Goal: Task Accomplishment & Management: Manage account settings

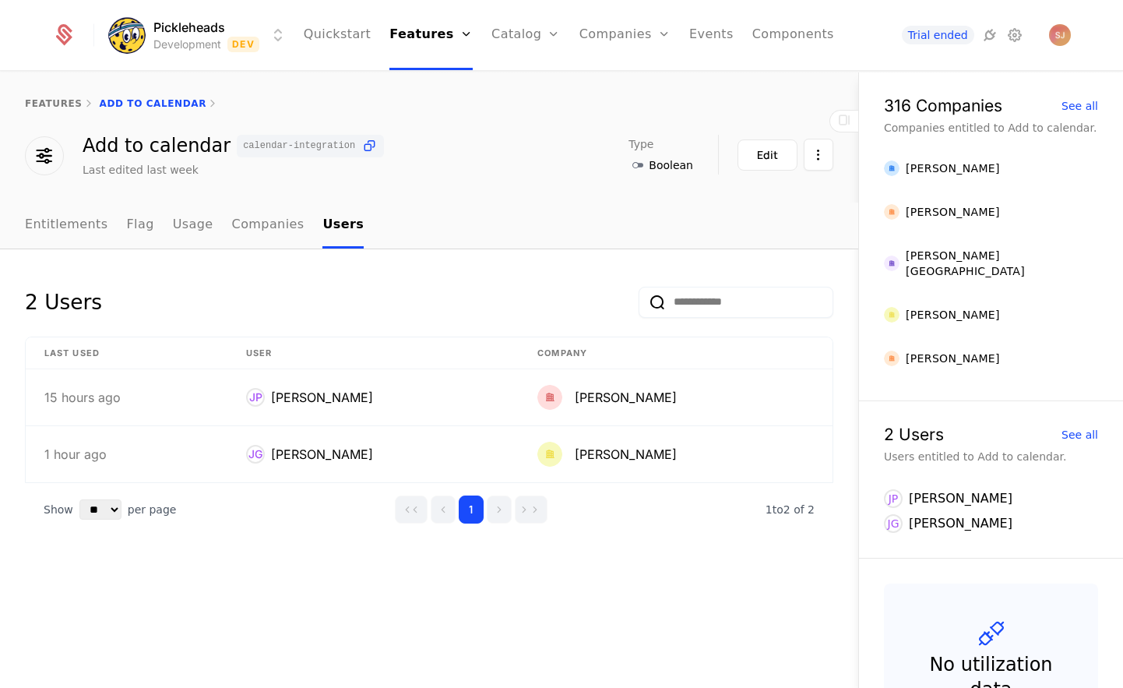
click at [396, 37] on ul "Quickstart Features Features Flags Catalog Plans Add Ons Credits Configuration …" at bounding box center [569, 35] width 530 height 70
click at [418, 29] on link "Features" at bounding box center [430, 35] width 83 height 70
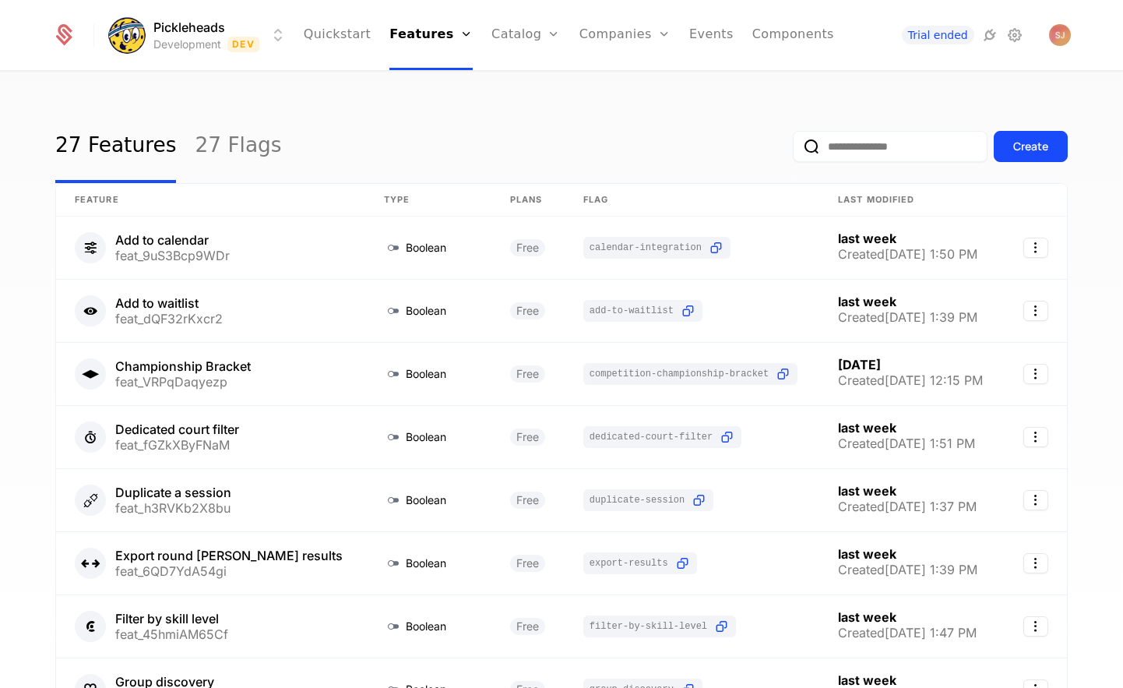
click at [838, 146] on input "email" at bounding box center [890, 146] width 195 height 31
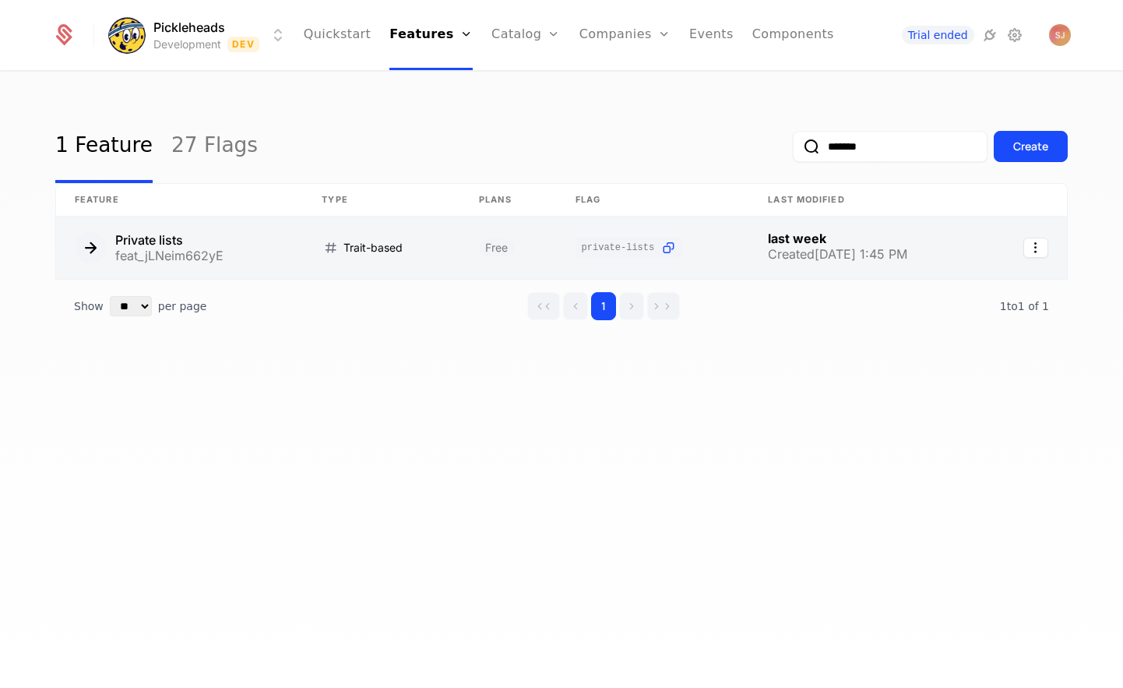
type input "*******"
click at [379, 241] on link at bounding box center [381, 247] width 157 height 62
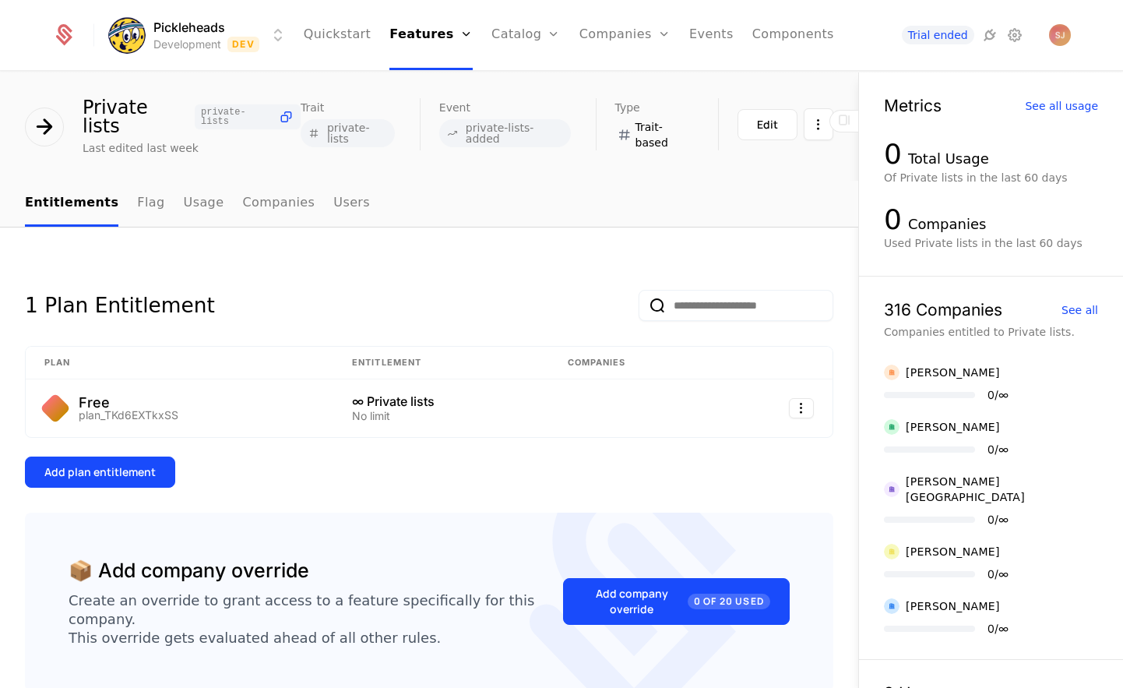
scroll to position [44, 0]
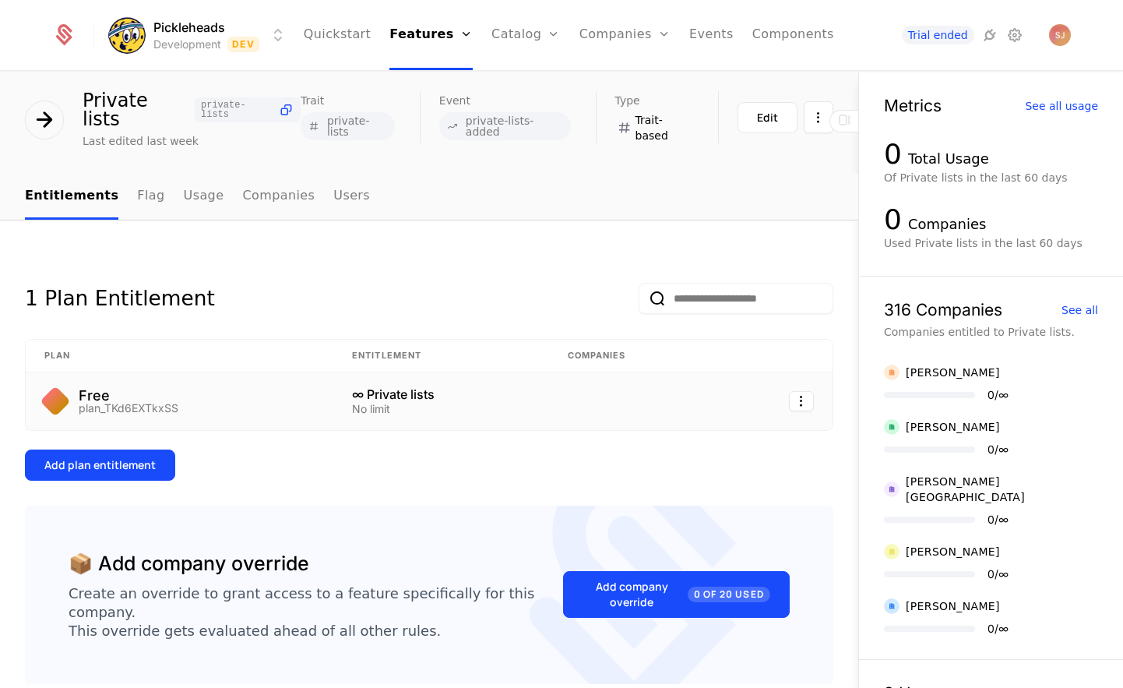
click at [369, 388] on div "∞ Private lists" at bounding box center [441, 394] width 178 height 12
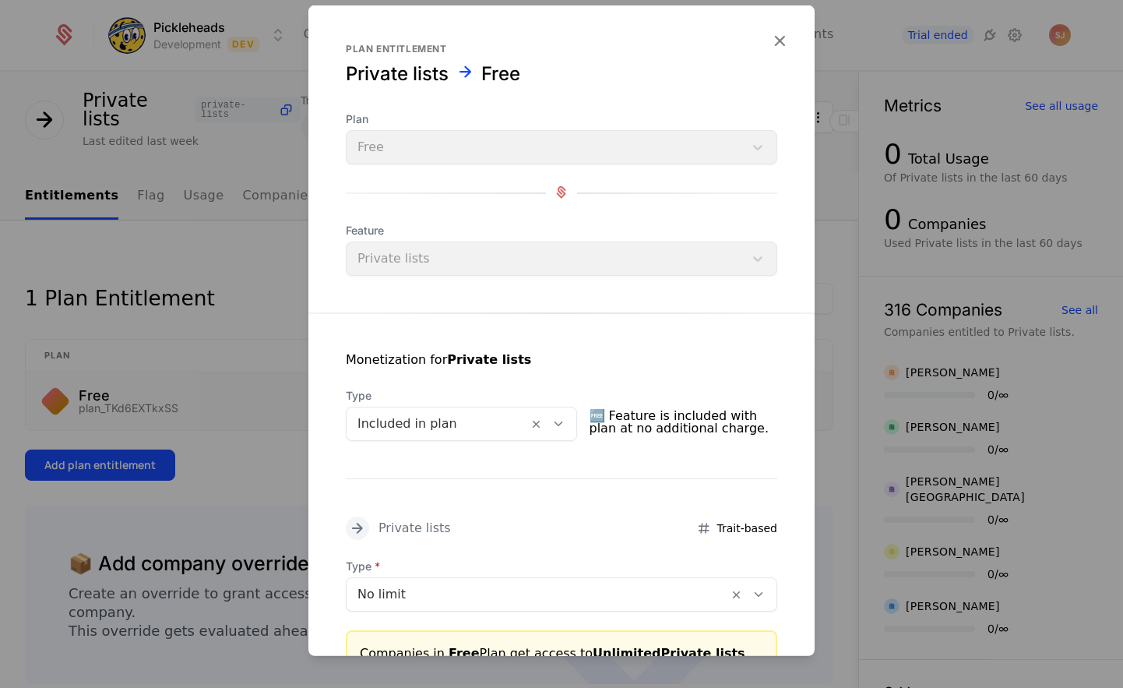
scroll to position [132, 0]
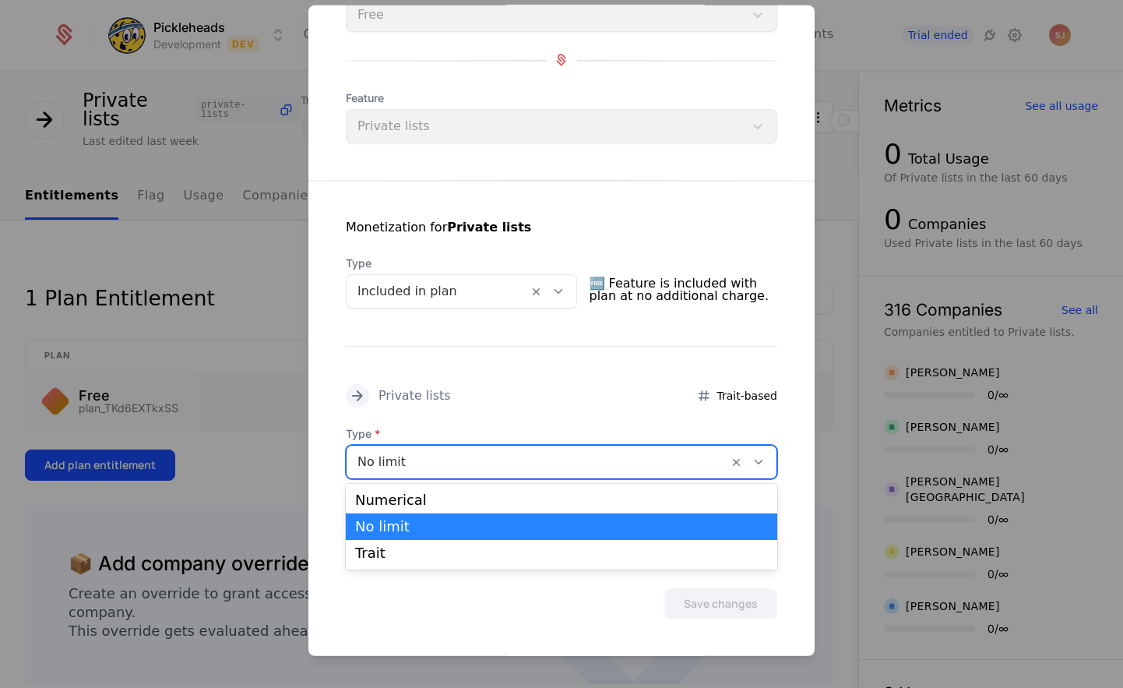
click at [469, 466] on div at bounding box center [537, 461] width 360 height 22
click at [266, 333] on div at bounding box center [561, 344] width 1123 height 688
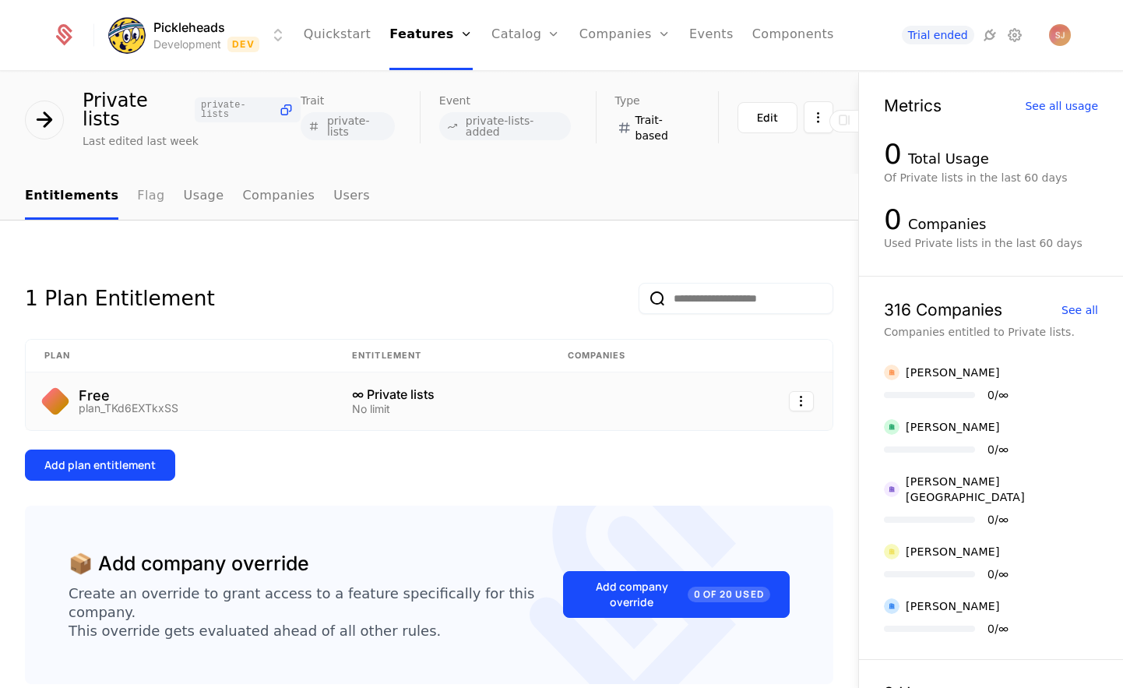
click at [145, 188] on link "Flag" at bounding box center [150, 197] width 27 height 46
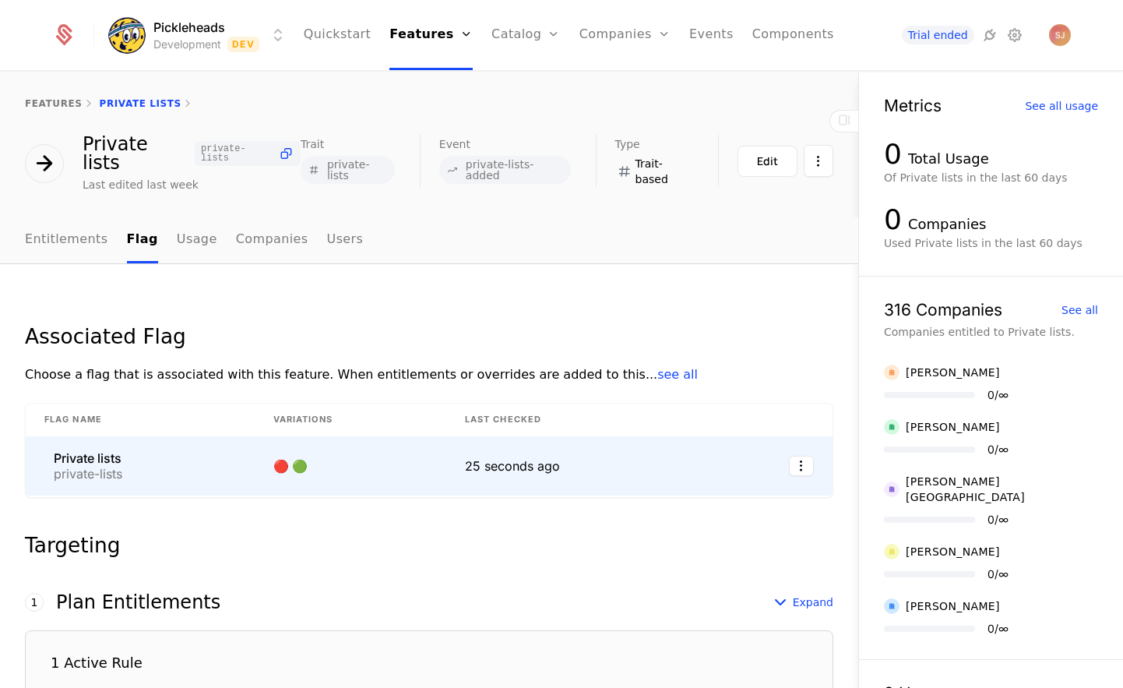
click at [241, 463] on td "Private lists private-lists" at bounding box center [140, 465] width 229 height 59
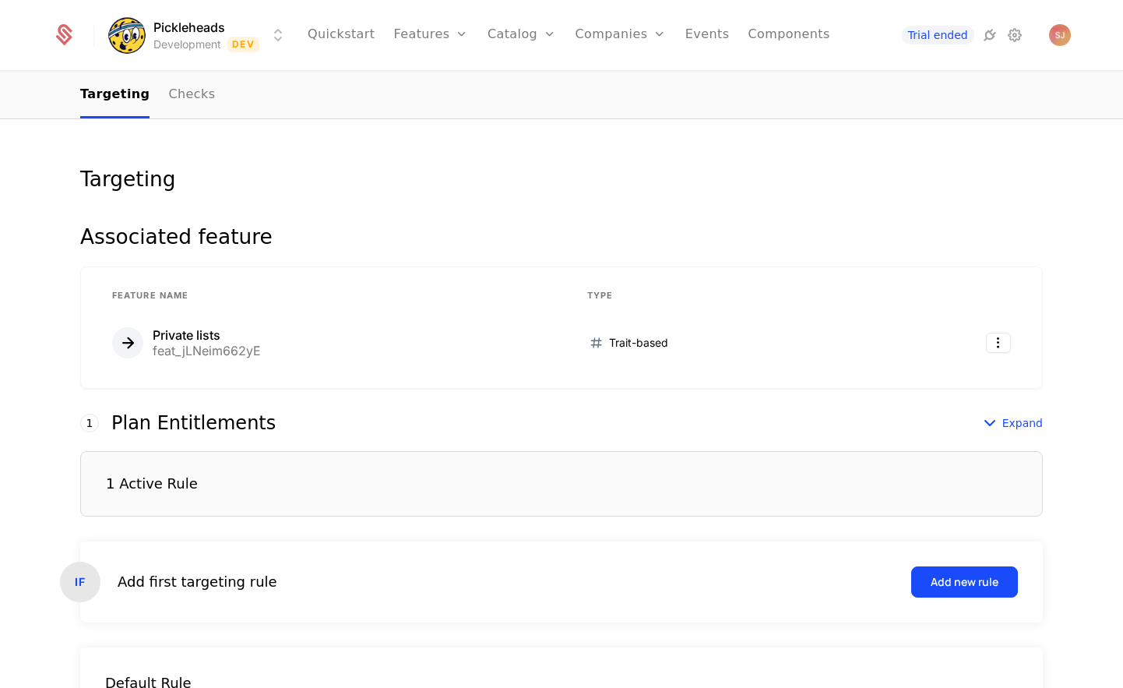
scroll to position [157, 0]
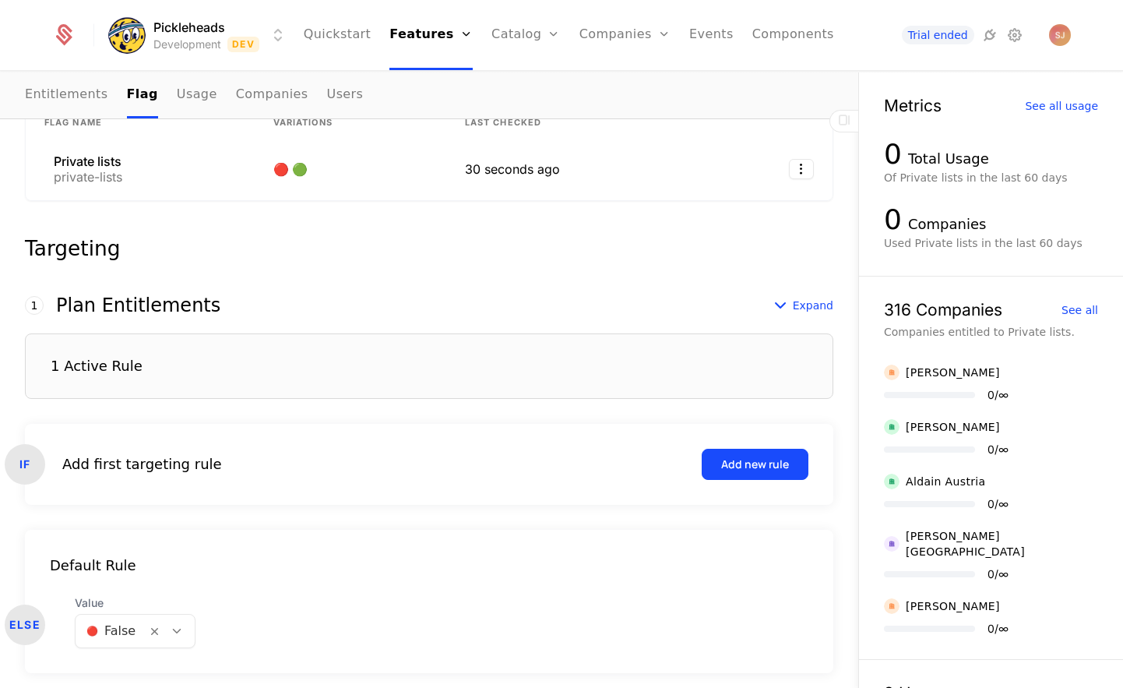
scroll to position [287, 0]
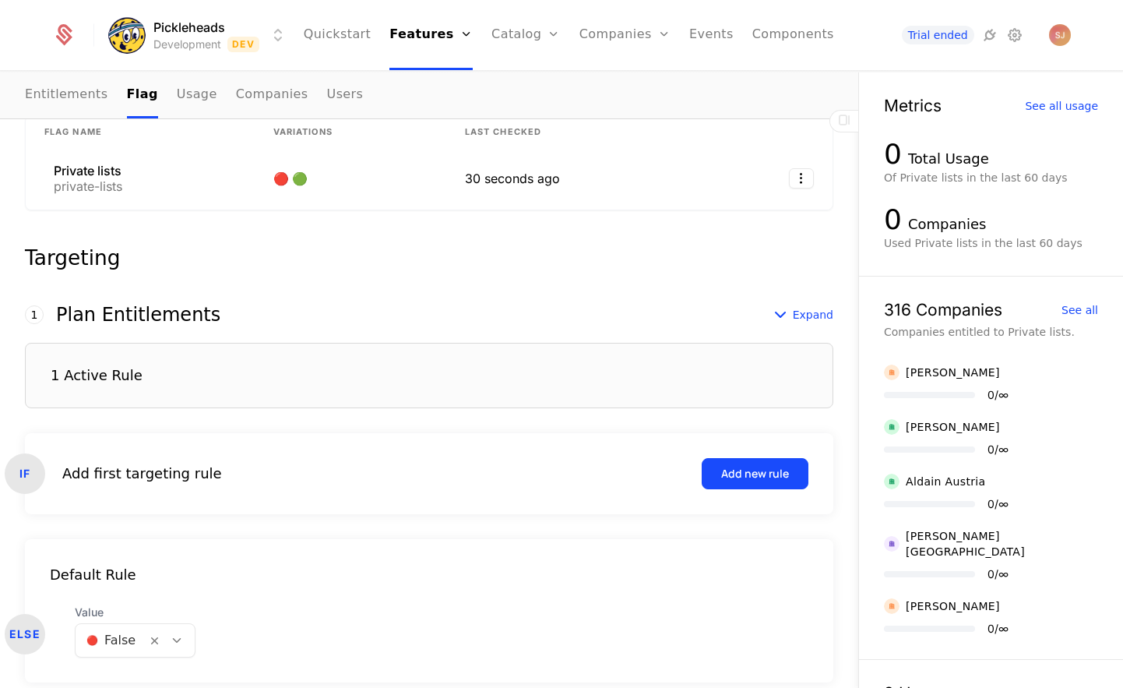
click at [389, 346] on div "1 Active Rule" at bounding box center [429, 375] width 808 height 65
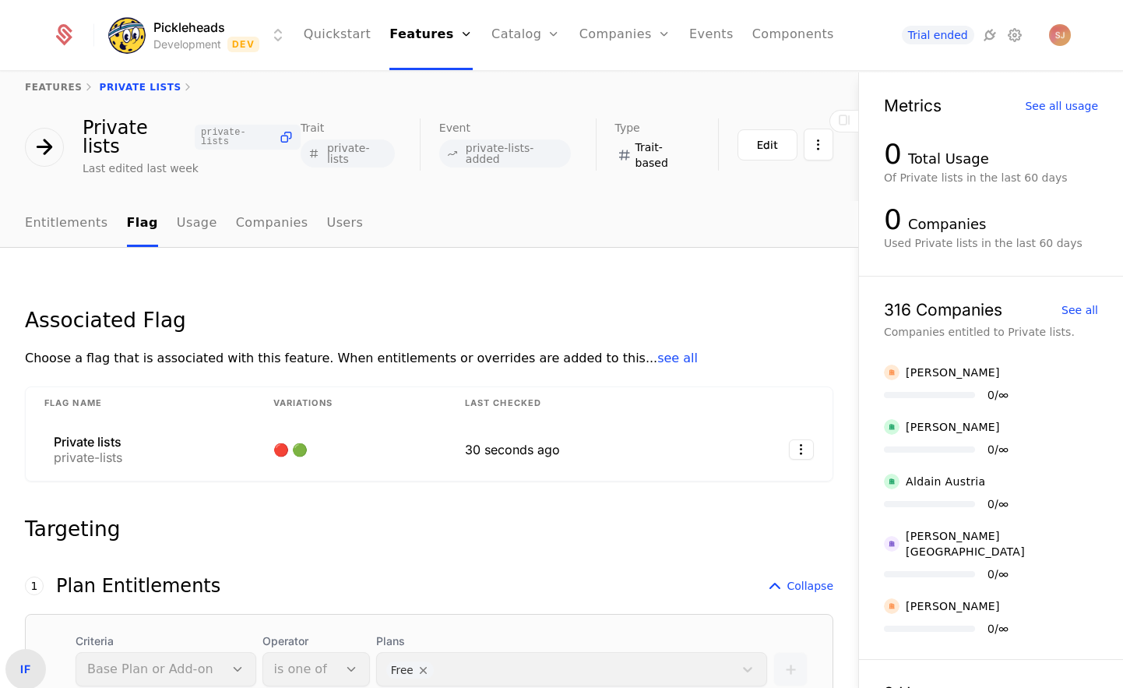
scroll to position [0, 0]
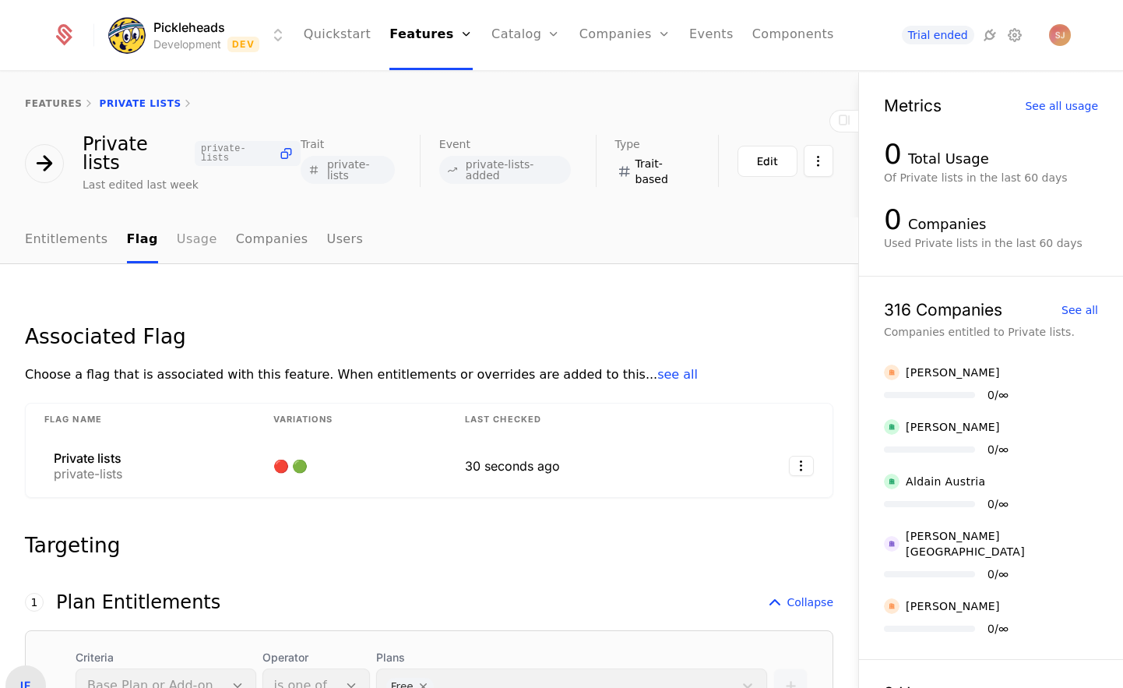
click at [180, 217] on link "Usage" at bounding box center [197, 240] width 40 height 46
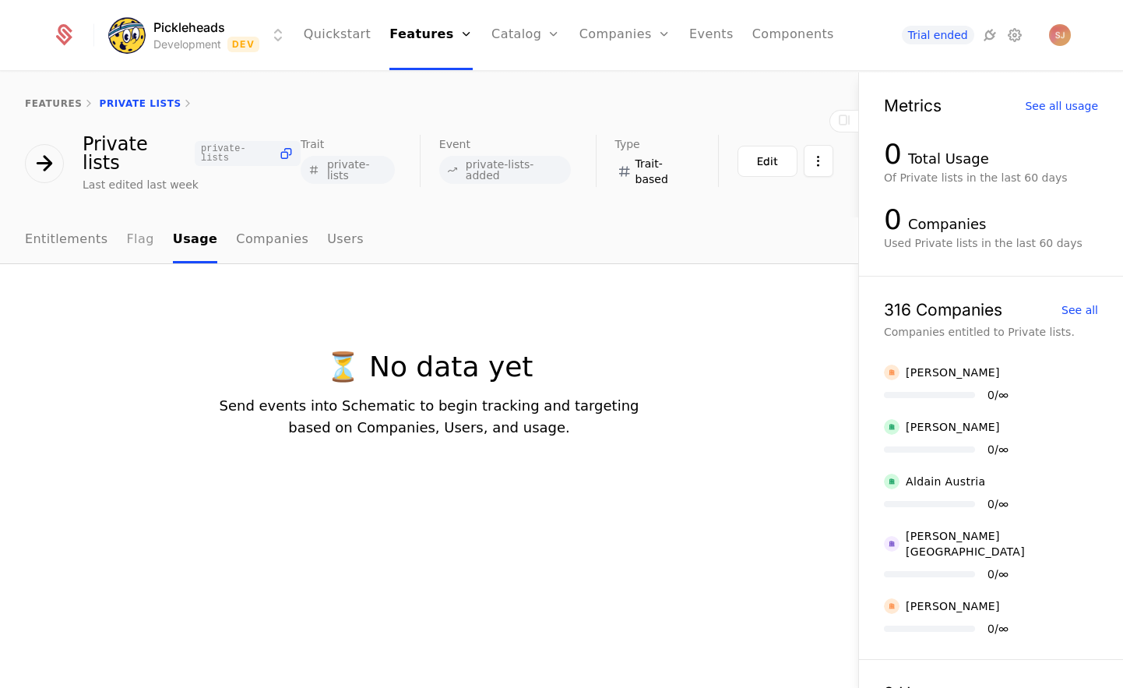
click at [127, 234] on link "Flag" at bounding box center [140, 240] width 27 height 46
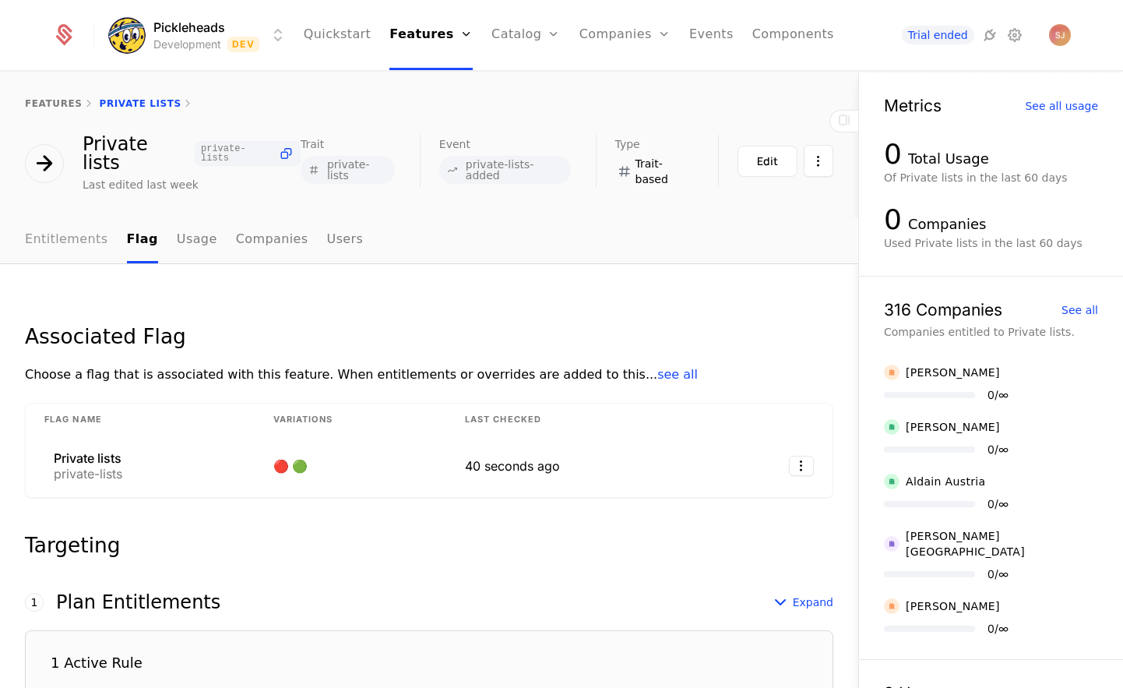
click at [88, 222] on link "Entitlements" at bounding box center [66, 240] width 83 height 46
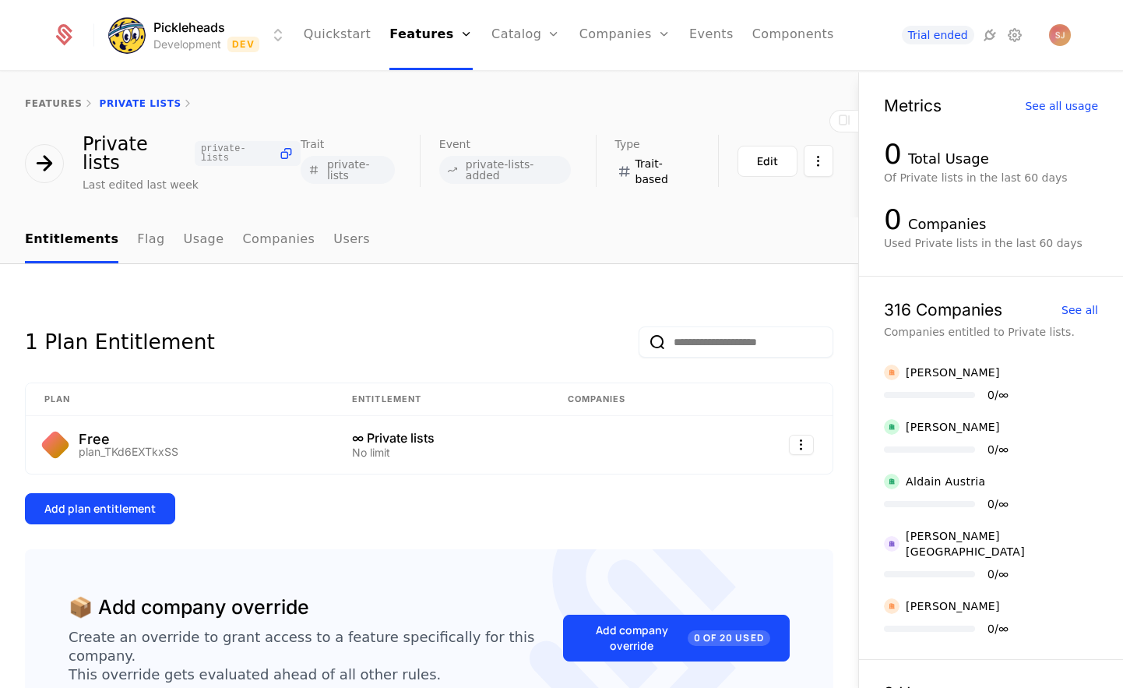
scroll to position [93, 0]
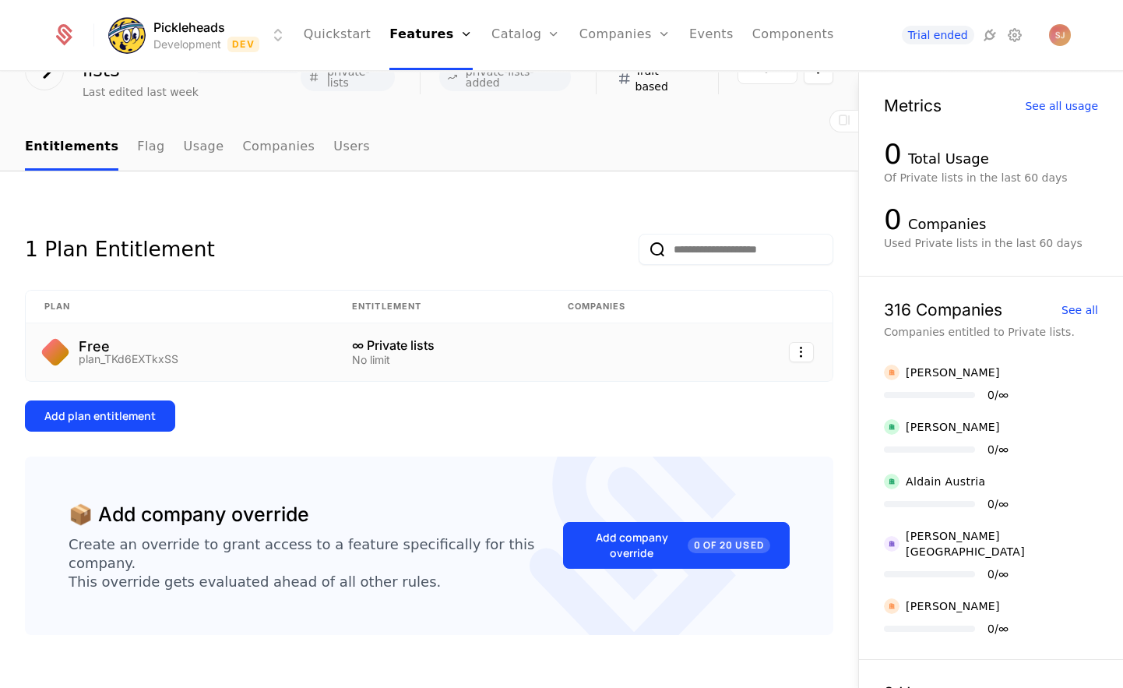
click at [112, 354] on div "plan_TKd6EXTkxSS" at bounding box center [129, 359] width 100 height 11
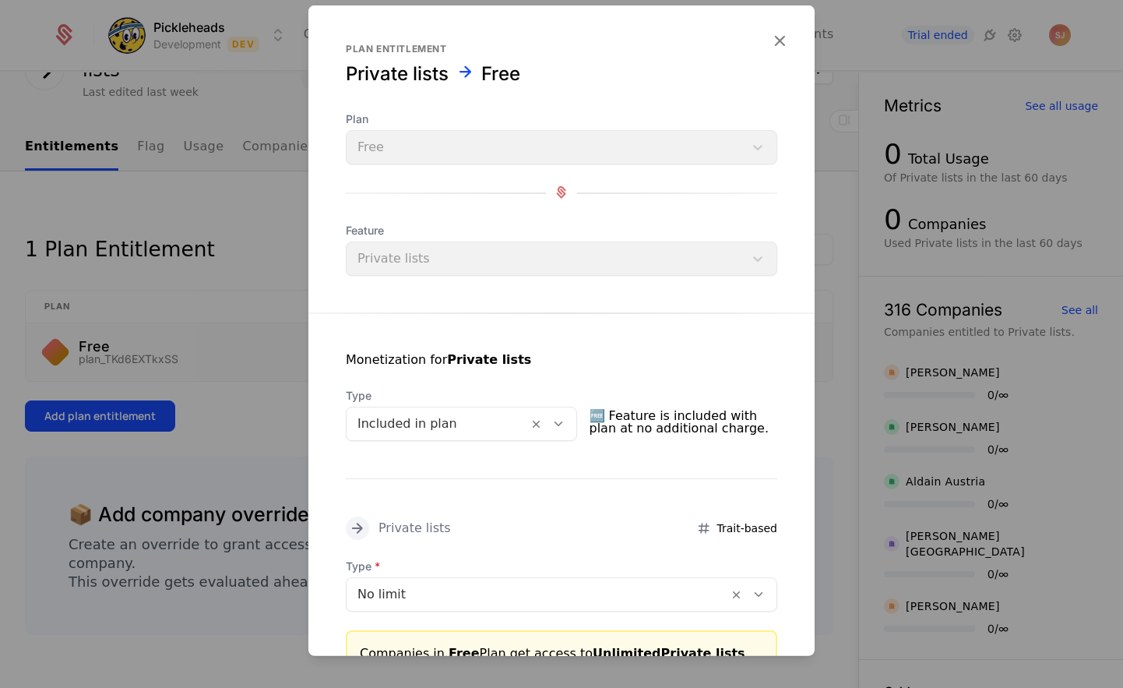
scroll to position [132, 0]
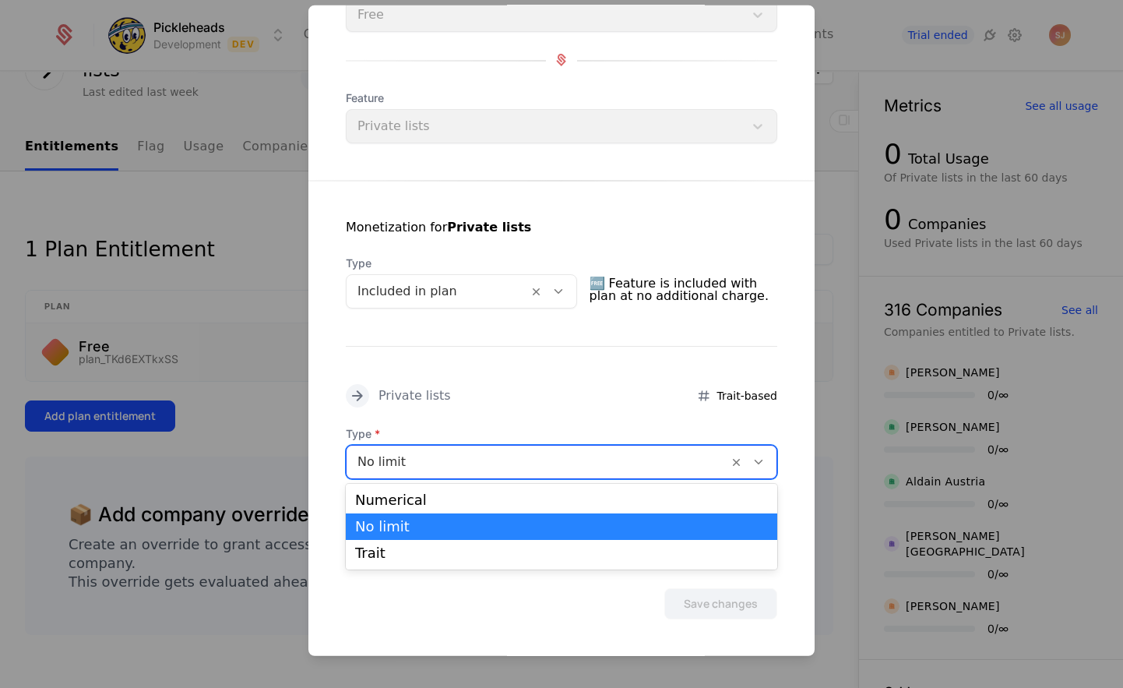
click at [470, 455] on div at bounding box center [537, 461] width 360 height 22
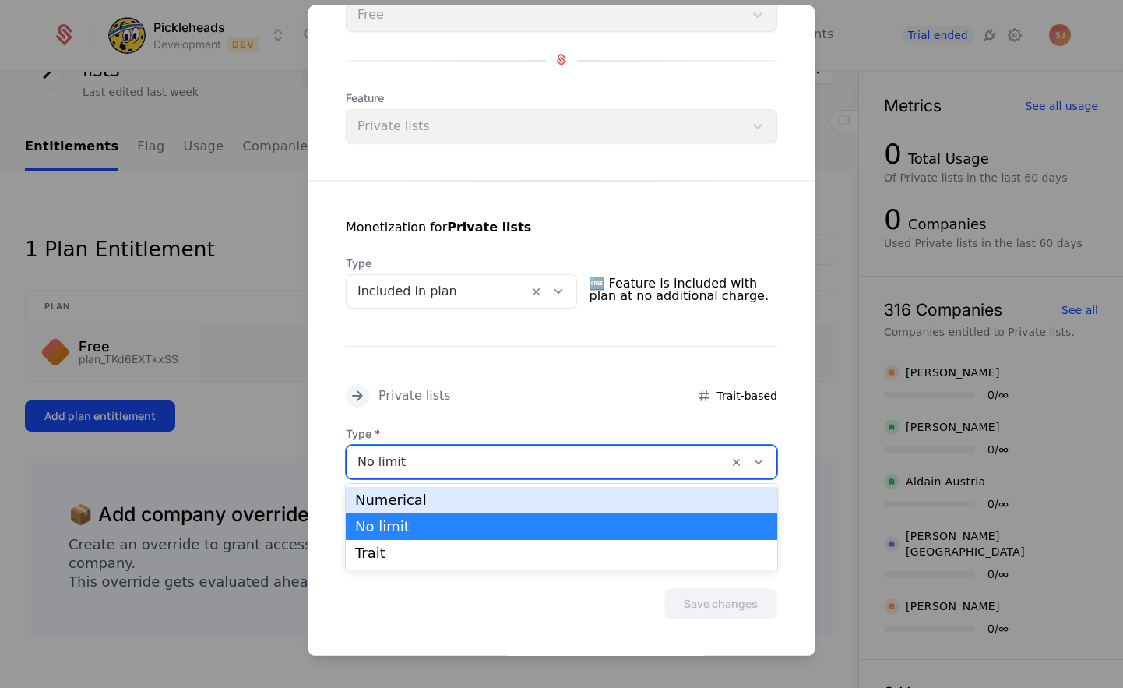
click at [392, 502] on div "Numerical" at bounding box center [561, 500] width 413 height 14
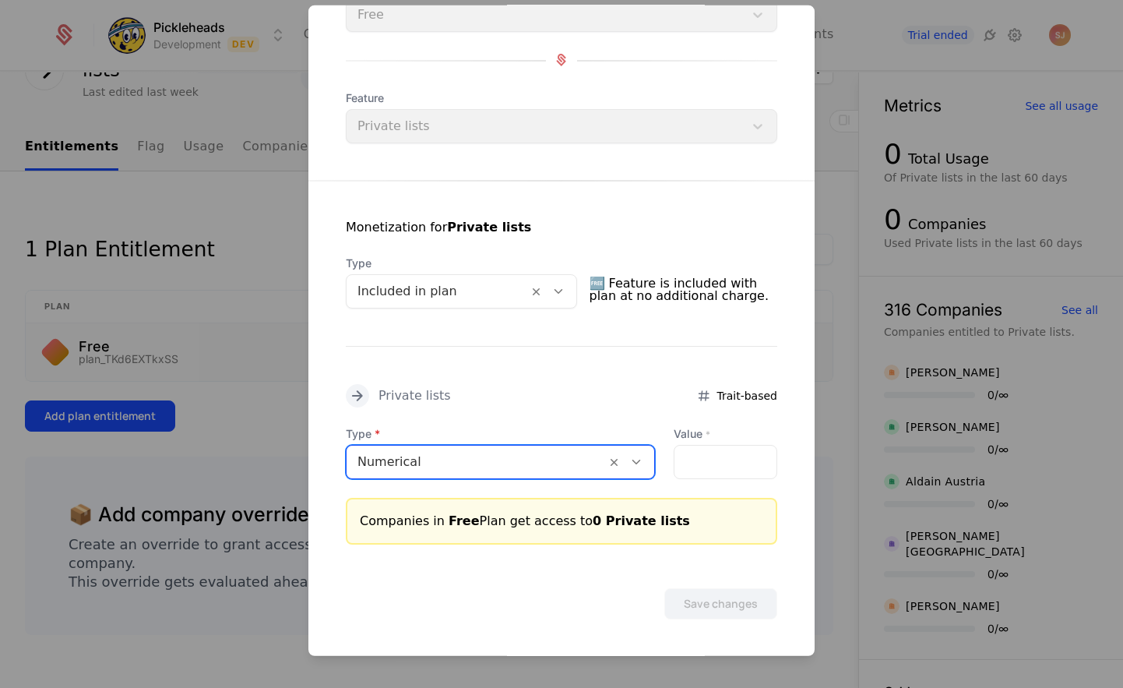
click at [420, 452] on div at bounding box center [476, 461] width 238 height 22
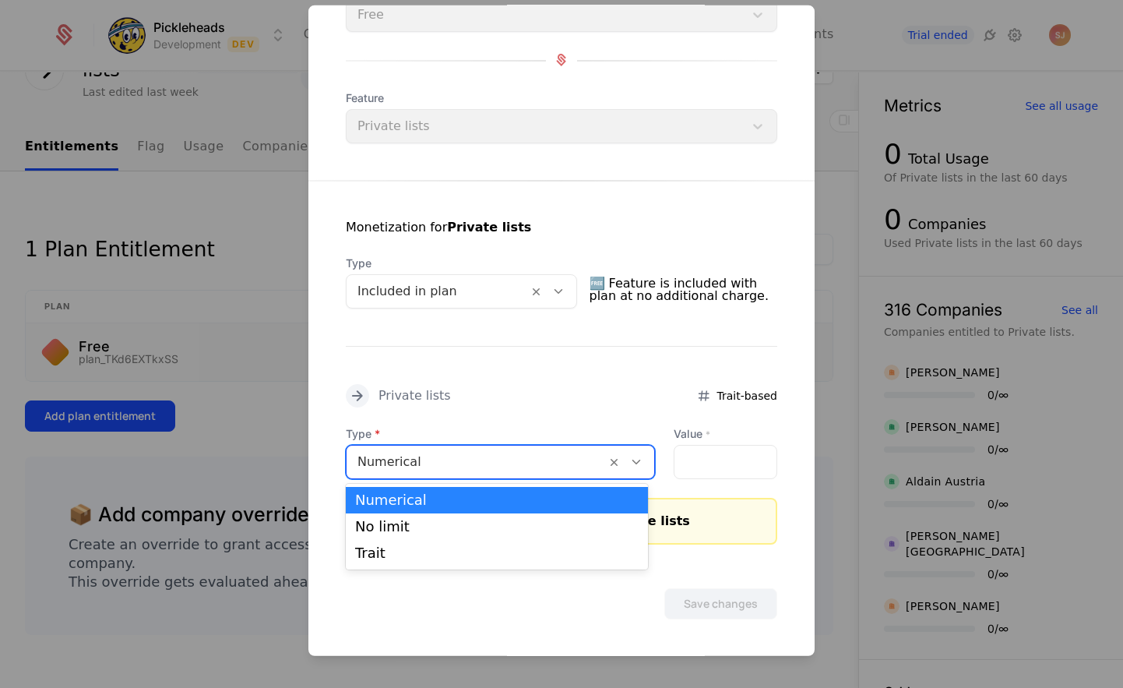
click at [470, 412] on div "Monetization for Private lists Type Included in plan 🆓 Feature is included with…" at bounding box center [561, 362] width 506 height 364
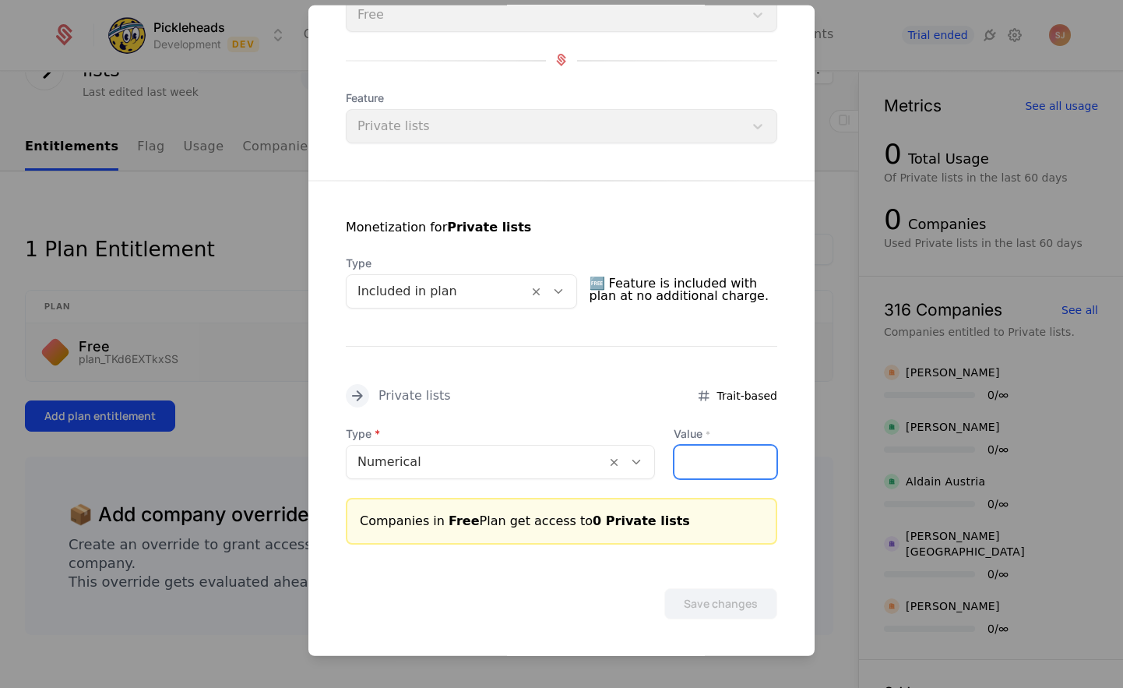
drag, startPoint x: 702, startPoint y: 457, endPoint x: 637, endPoint y: 458, distance: 65.4
click at [647, 457] on div "Type Numerical Value * *" at bounding box center [561, 451] width 431 height 53
type input "*"
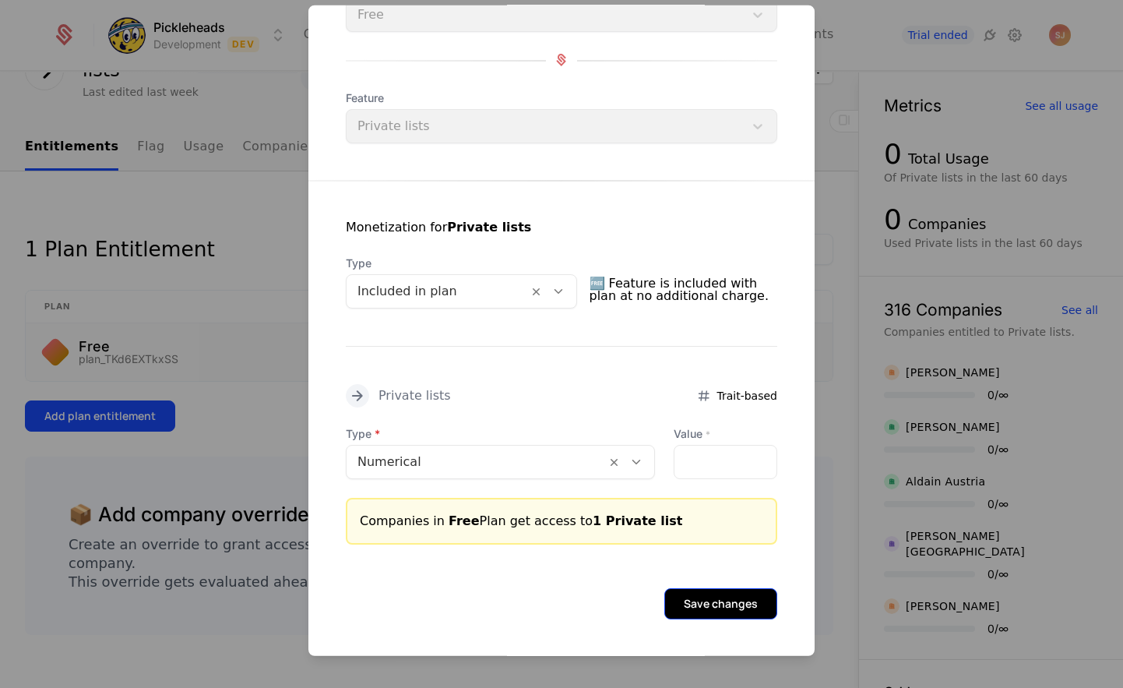
click at [729, 600] on button "Save changes" at bounding box center [720, 602] width 113 height 31
